Goal: Task Accomplishment & Management: Manage account settings

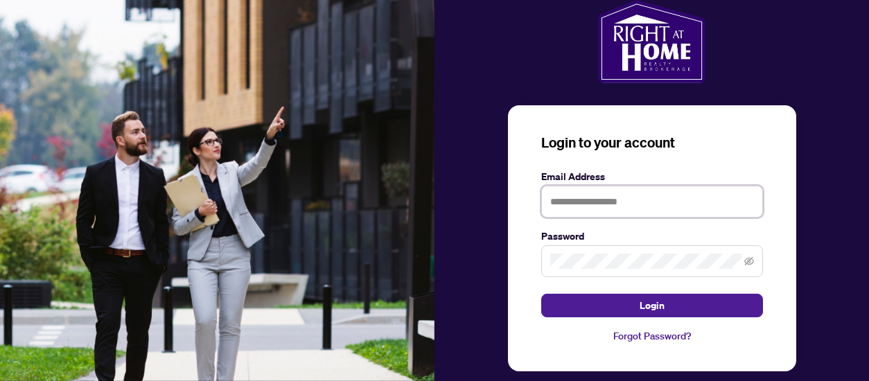
click at [647, 210] on input "text" at bounding box center [652, 202] width 222 height 32
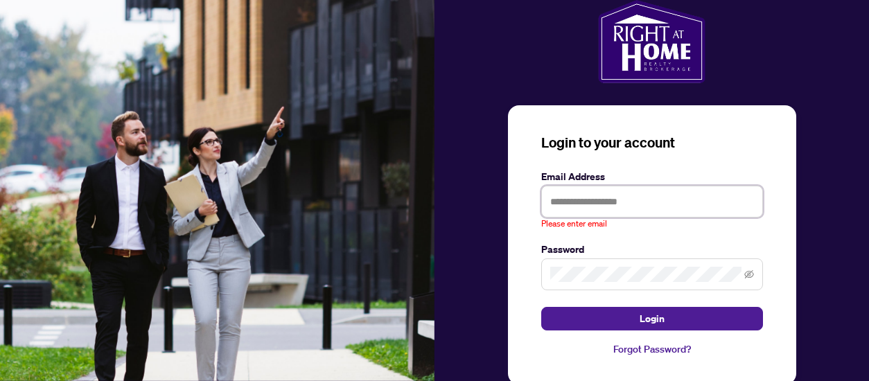
type input "**********"
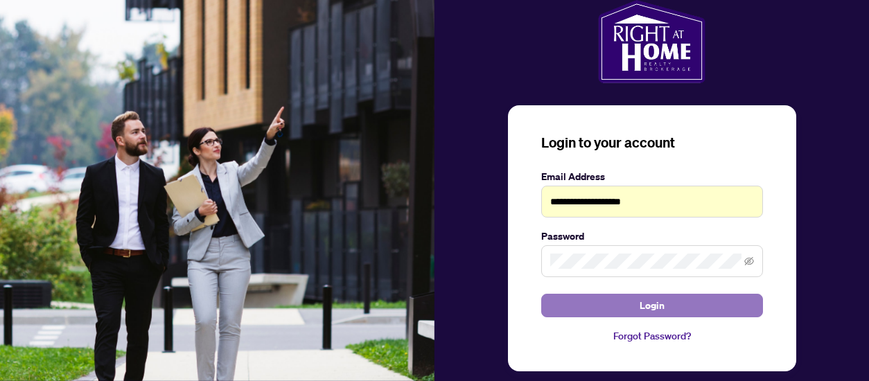
click at [618, 296] on button "Login" at bounding box center [652, 306] width 222 height 24
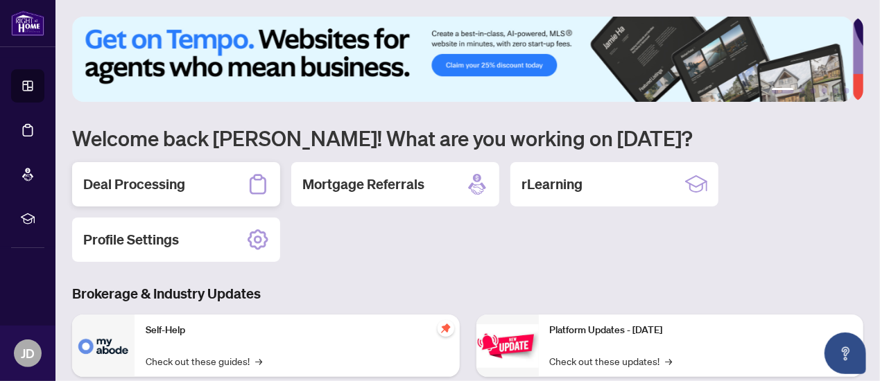
click at [165, 184] on h2 "Deal Processing" at bounding box center [134, 184] width 102 height 19
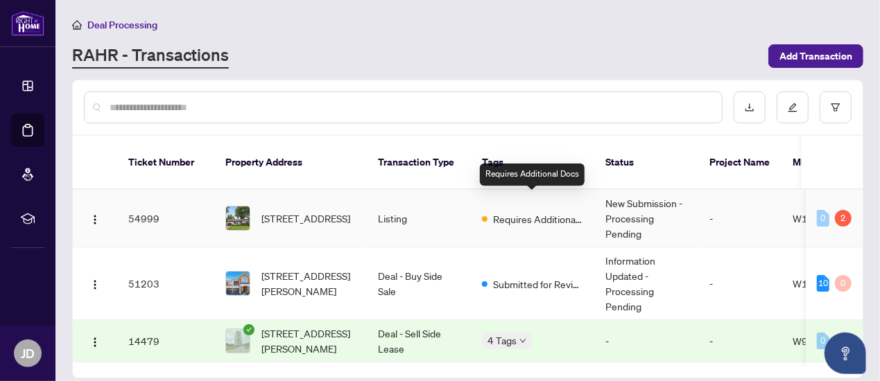
click at [484, 210] on div "Requires Additional Docs" at bounding box center [532, 218] width 101 height 17
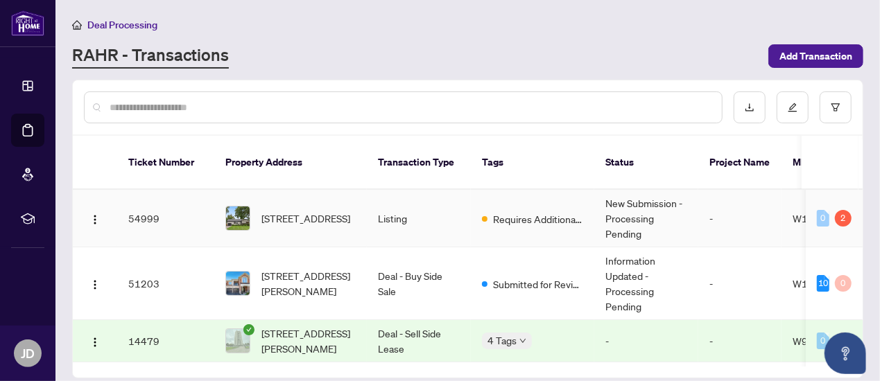
click at [494, 211] on td "Requires Additional Docs" at bounding box center [532, 219] width 123 height 58
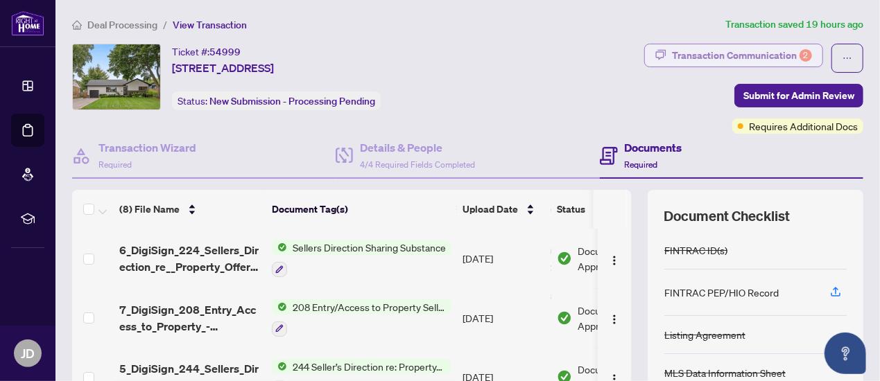
click at [690, 62] on div "Transaction Communication 2" at bounding box center [742, 55] width 140 height 22
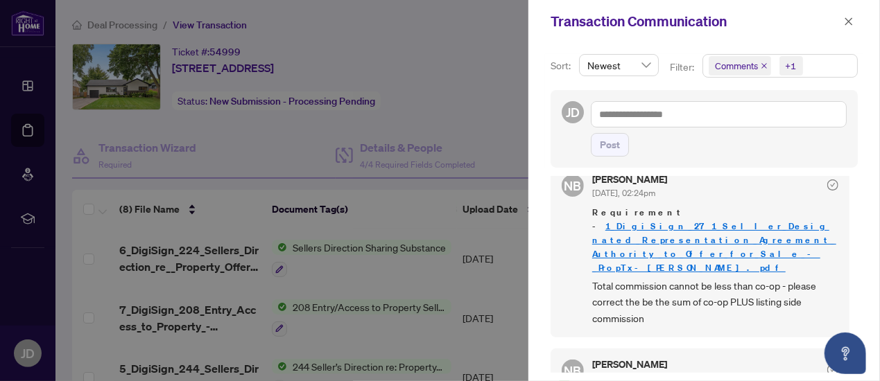
scroll to position [20, 0]
click at [653, 281] on span "Total commission cannot be less than co-op - please correct the be the sum of c…" at bounding box center [715, 303] width 246 height 49
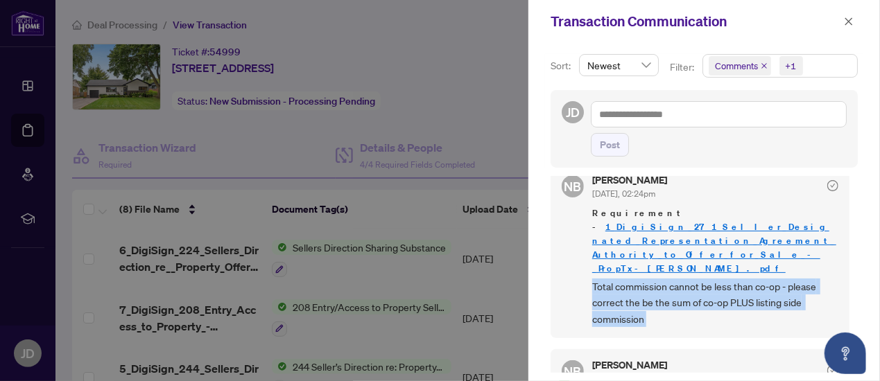
click at [653, 281] on span "Total commission cannot be less than co-op - please correct the be the sum of c…" at bounding box center [715, 303] width 246 height 49
click at [640, 279] on span "Total commission cannot be less than co-op - please correct the be the sum of c…" at bounding box center [715, 303] width 246 height 49
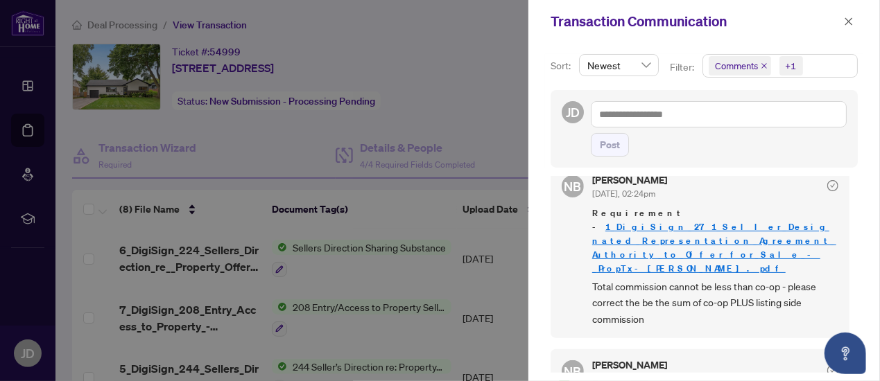
click at [659, 231] on span "Requirement - 1_DigiSign_271_Seller_Designated_Representation_Agreement_Authori…" at bounding box center [715, 241] width 246 height 69
click at [660, 228] on link "1_DigiSign_271_Seller_Designated_Representation_Agreement_Authority_to_Offer_fo…" at bounding box center [714, 247] width 244 height 53
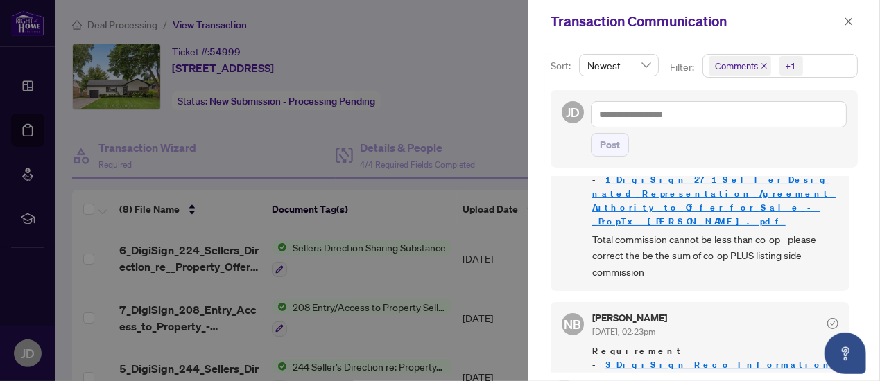
scroll to position [1, 0]
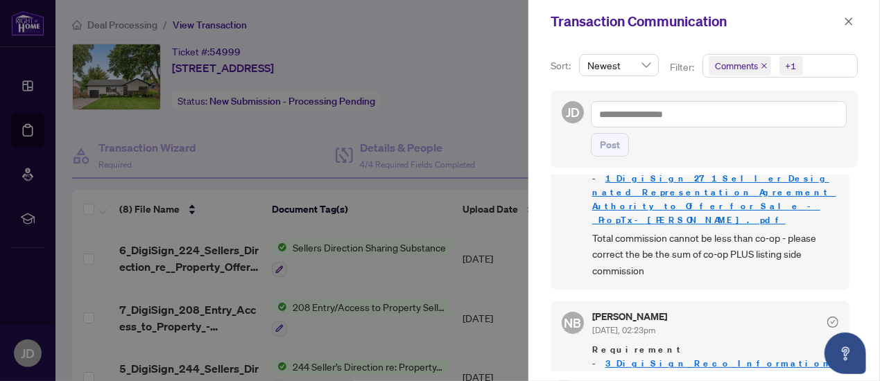
click at [733, 358] on link "3_DigiSign_Reco_Information_Guide_-_RECO_Forms.pdf" at bounding box center [712, 371] width 241 height 26
click at [698, 230] on span "Total commission cannot be less than co-op - please correct the be the sum of c…" at bounding box center [715, 254] width 246 height 49
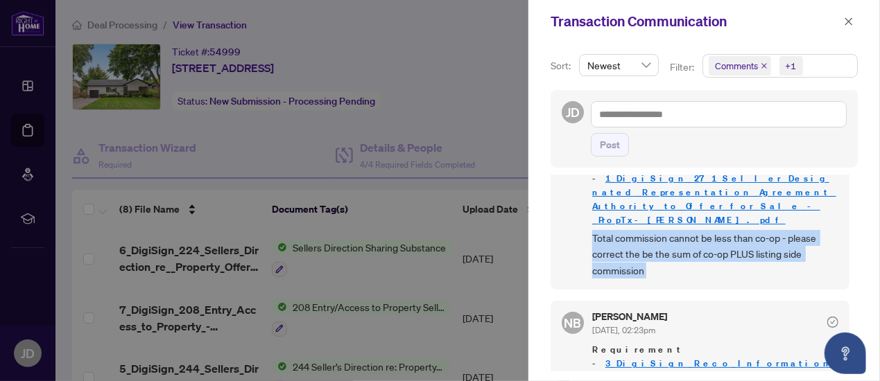
click at [698, 230] on span "Total commission cannot be less than co-op - please correct the be the sum of c…" at bounding box center [715, 254] width 246 height 49
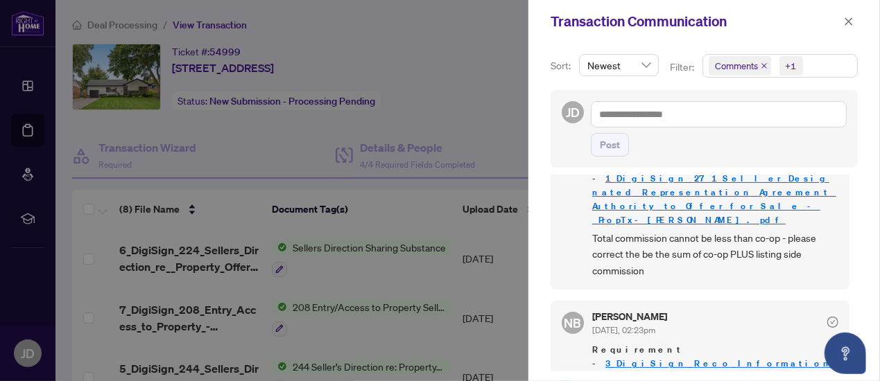
click at [776, 312] on div "Nicole Branch Sep/29/2025, 02:23pm Requirement - 3_DigiSign_Reco_Information_Gu…" at bounding box center [715, 358] width 246 height 92
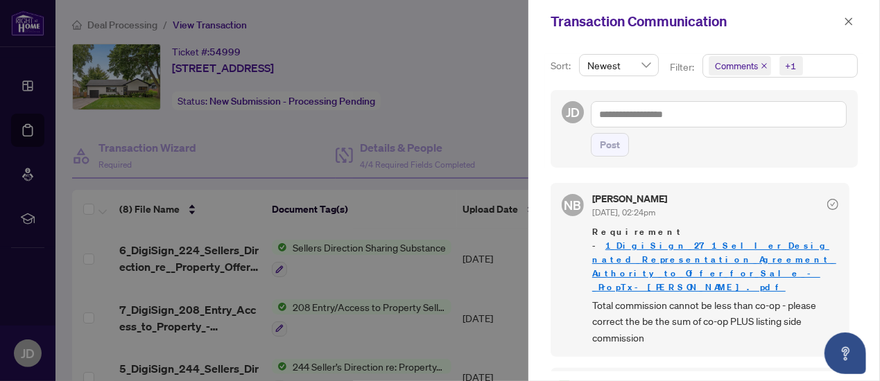
scroll to position [0, 0]
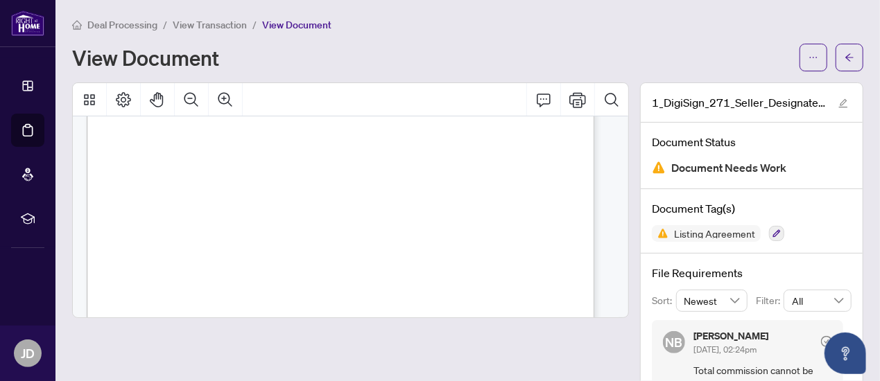
scroll to position [376, 0]
click at [435, 180] on span "affiliated corporations shall include any corporation where one half or a major…" at bounding box center [348, 181] width 426 height 8
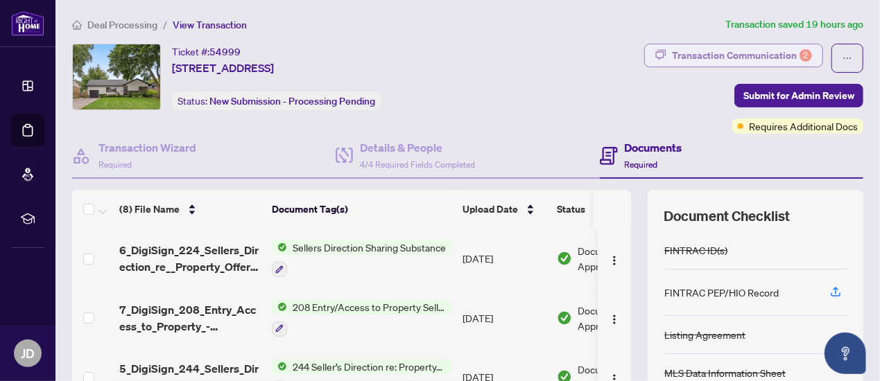
click at [720, 46] on div "Transaction Communication 2" at bounding box center [742, 55] width 140 height 22
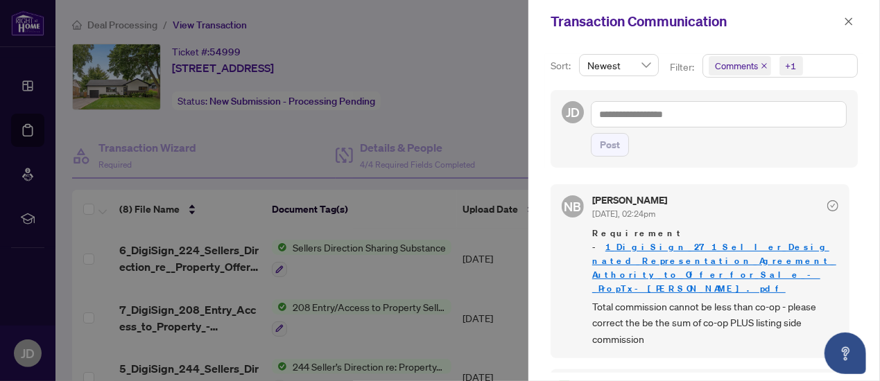
click at [662, 299] on span "Total commission cannot be less than co-op - please correct the be the sum of c…" at bounding box center [715, 323] width 246 height 49
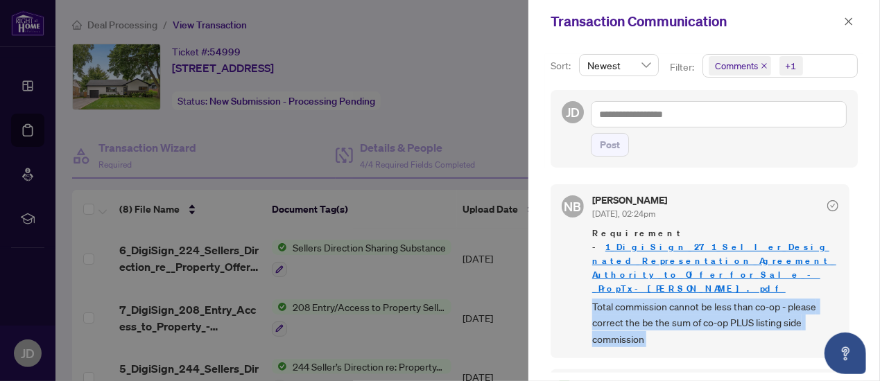
click at [662, 299] on span "Total commission cannot be less than co-op - please correct the be the sum of c…" at bounding box center [715, 323] width 246 height 49
click at [697, 313] on span "Total commission cannot be less than co-op - please correct the be the sum of c…" at bounding box center [715, 323] width 246 height 49
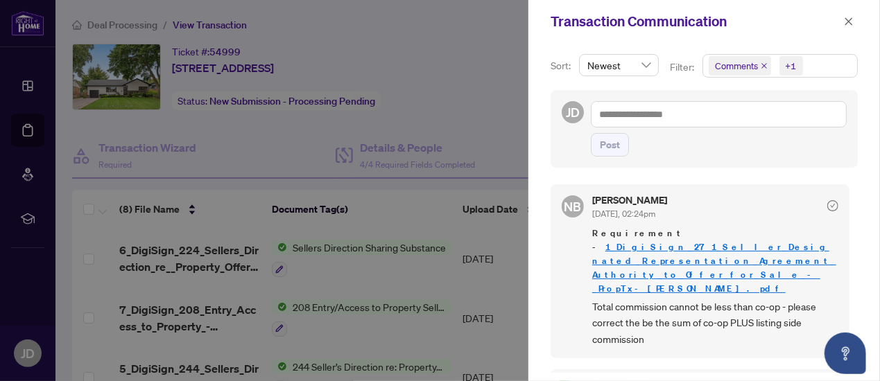
click at [706, 251] on span "Requirement - 1_DigiSign_271_Seller_Designated_Representation_Agreement_Authori…" at bounding box center [715, 261] width 246 height 69
click at [706, 247] on link "1_DigiSign_271_Seller_Designated_Representation_Agreement_Authority_to_Offer_fo…" at bounding box center [714, 267] width 244 height 53
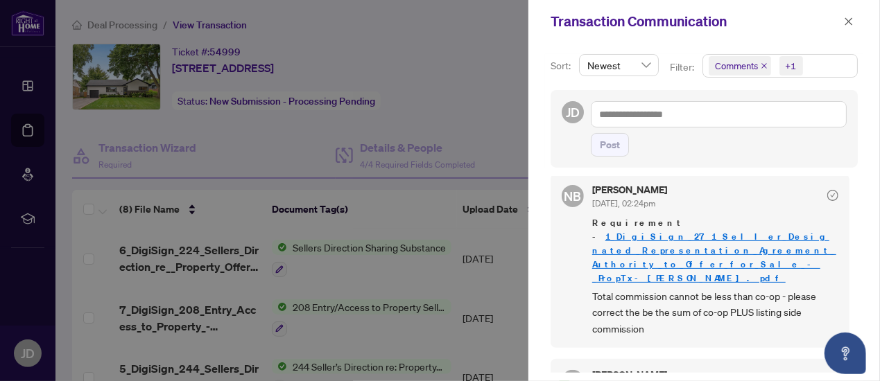
scroll to position [67, 0]
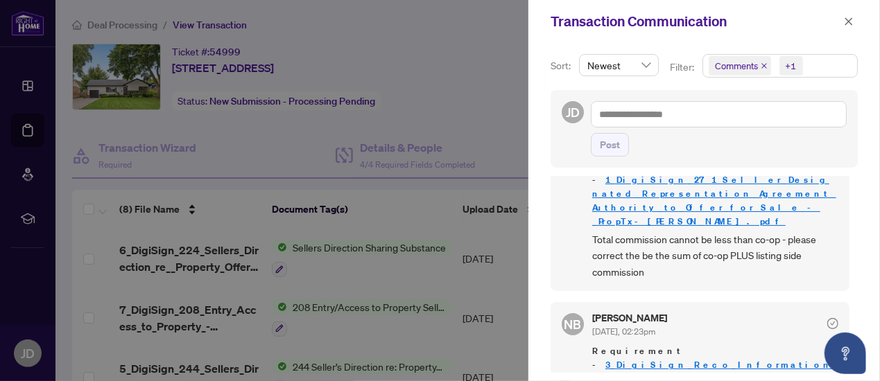
click at [706, 359] on link "3_DigiSign_Reco_Information_Guide_-_RECO_Forms.pdf" at bounding box center [712, 372] width 241 height 26
click at [671, 237] on span "Total commission cannot be less than co-op - please correct the be the sum of c…" at bounding box center [715, 256] width 246 height 49
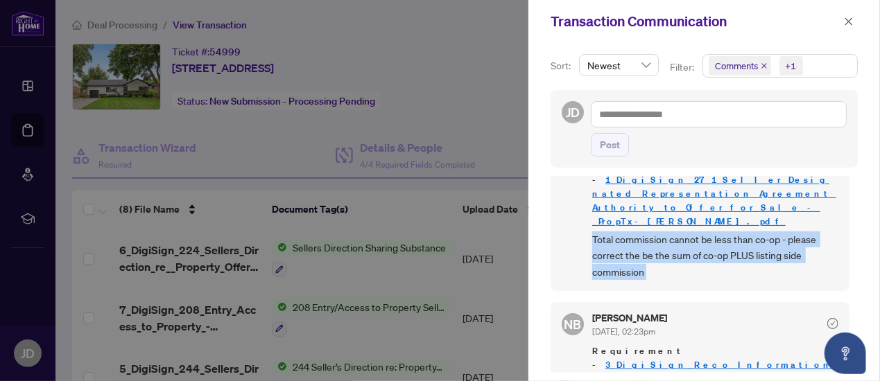
click at [671, 237] on span "Total commission cannot be less than co-op - please correct the be the sum of c…" at bounding box center [715, 256] width 246 height 49
click at [684, 175] on link "1_DigiSign_271_Seller_Designated_Representation_Agreement_Authority_to_Offer_fo…" at bounding box center [714, 200] width 244 height 53
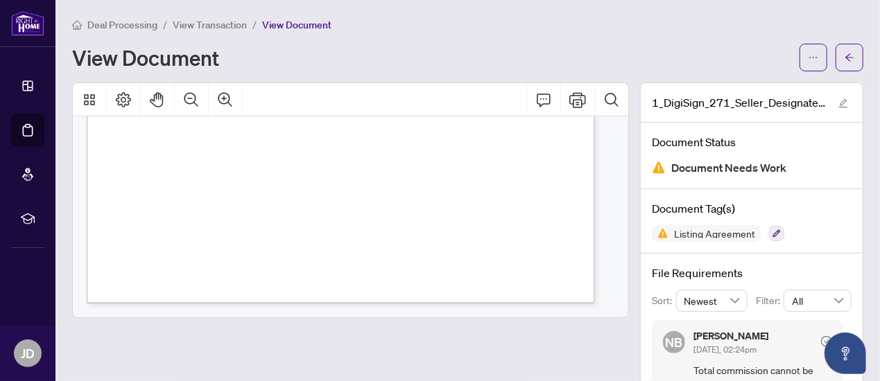
scroll to position [485, 0]
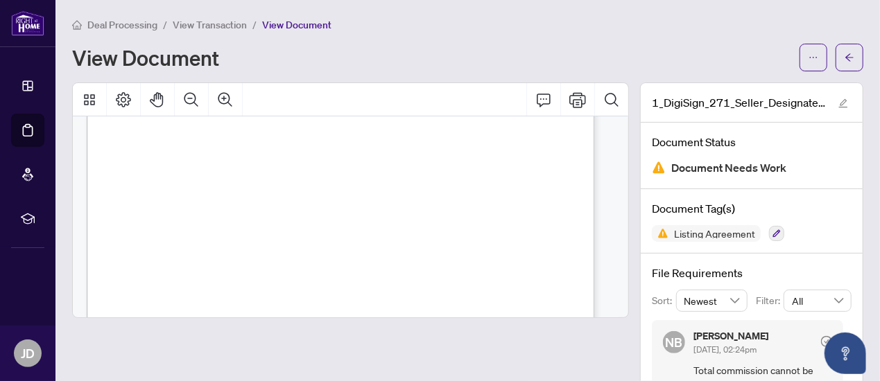
scroll to position [447, 0]
